Goal: Information Seeking & Learning: Learn about a topic

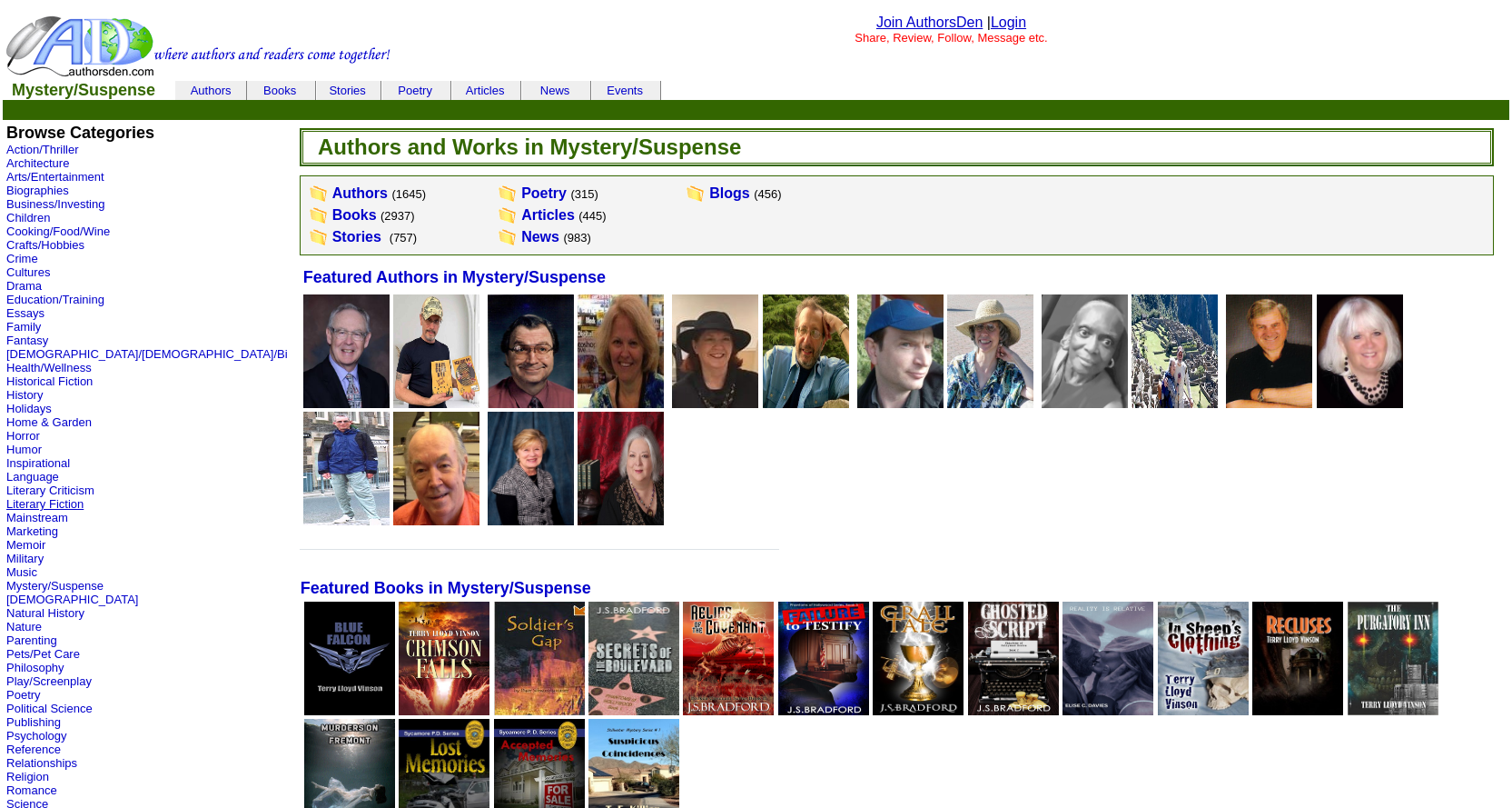
click at [59, 503] on link "Literary Fiction" at bounding box center [45, 504] width 77 height 14
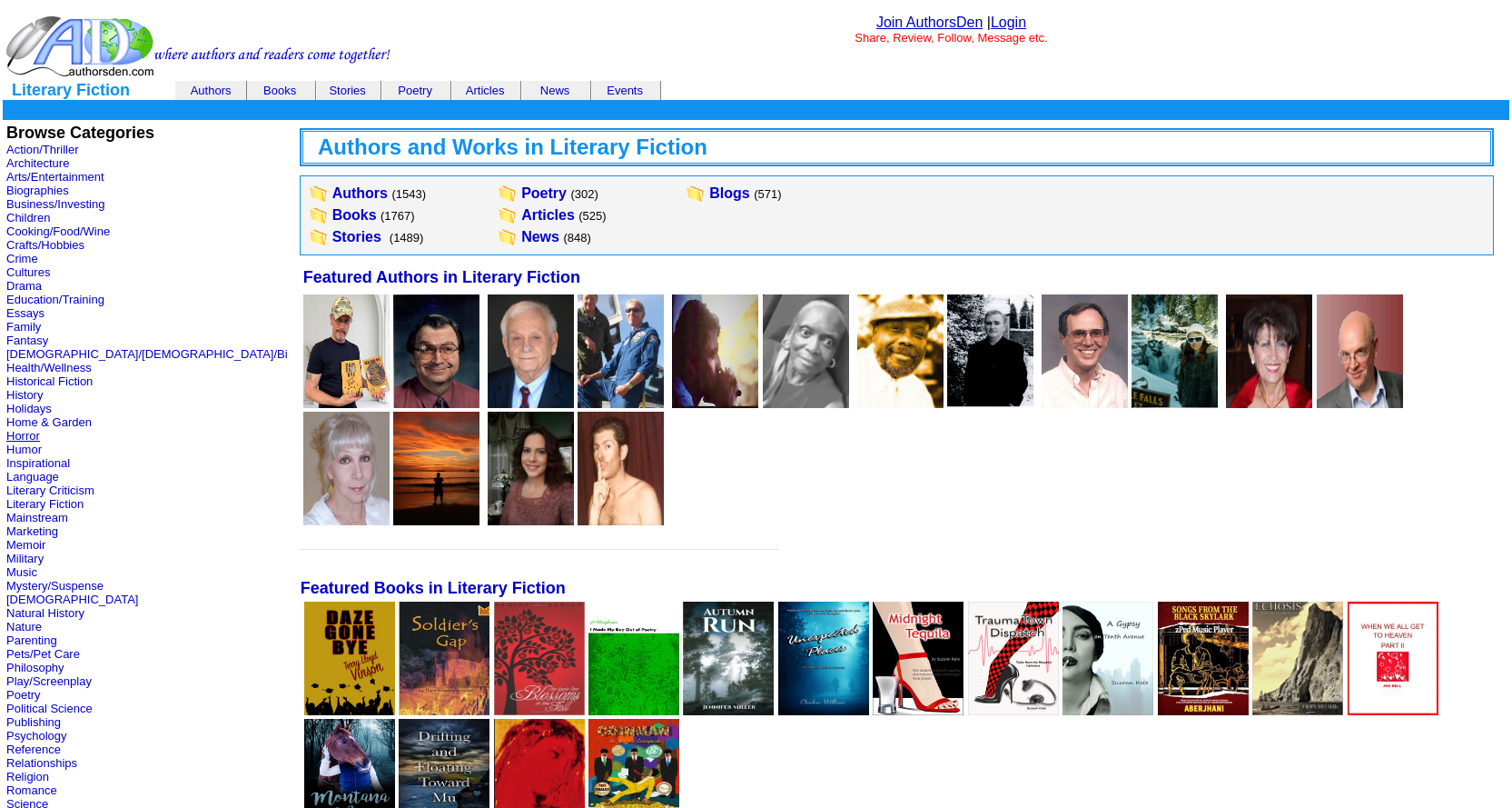
click at [34, 438] on link "Horror" at bounding box center [23, 435] width 34 height 14
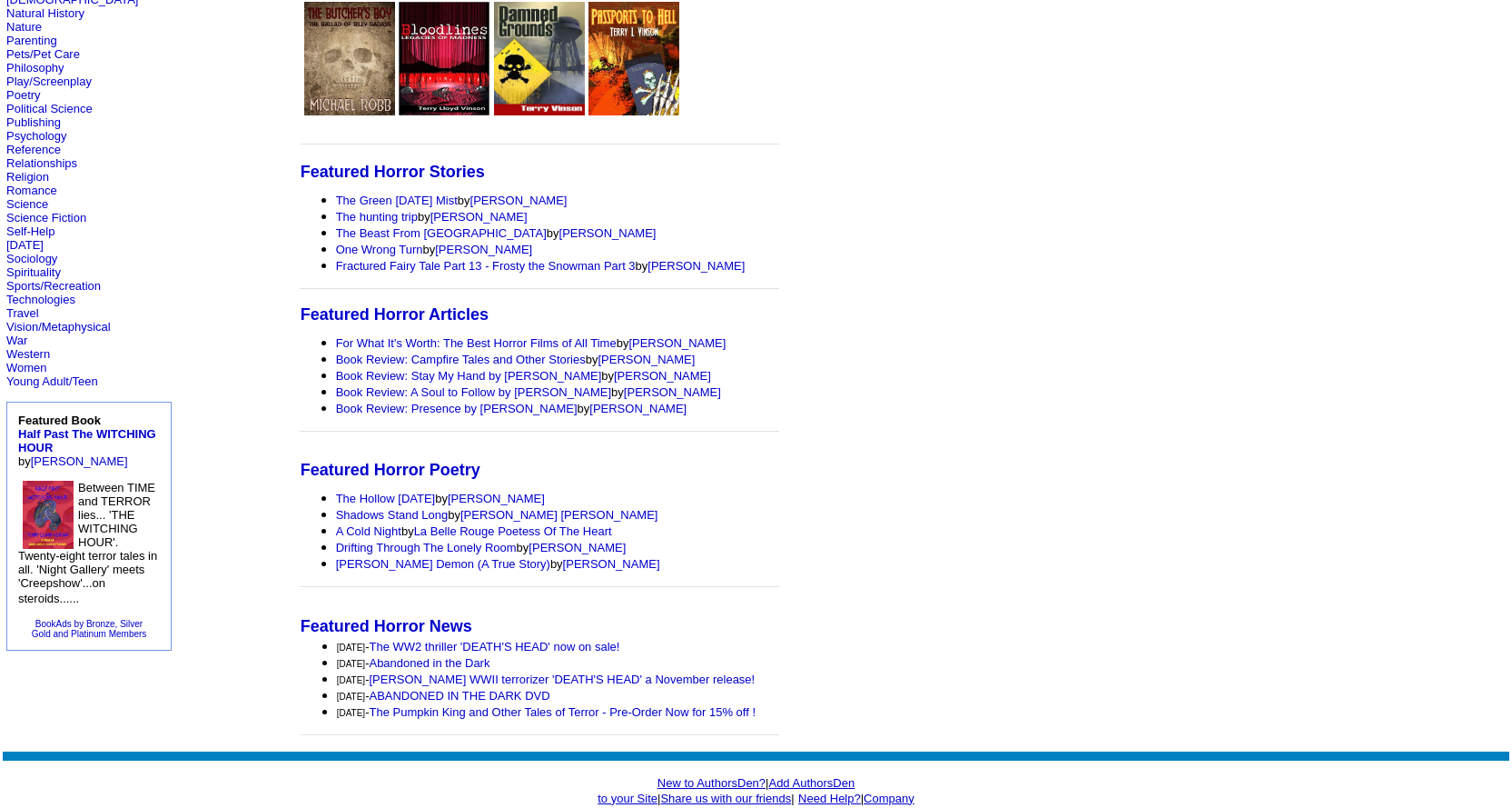
scroll to position [624, 0]
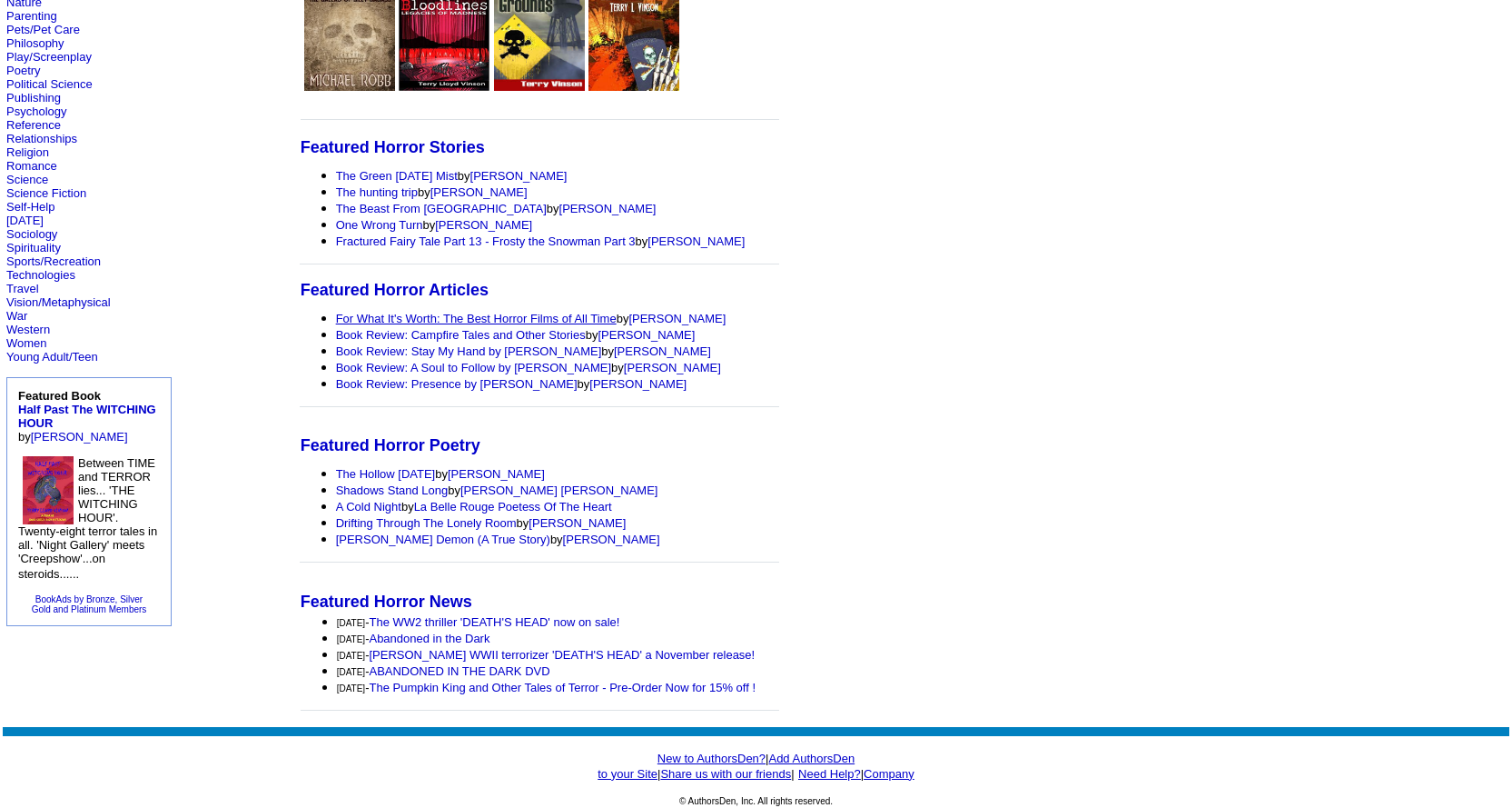
click at [460, 318] on link "For What It's Worth: The Best Horror Films of All Time" at bounding box center [476, 318] width 281 height 14
